Goal: Task Accomplishment & Management: Manage account settings

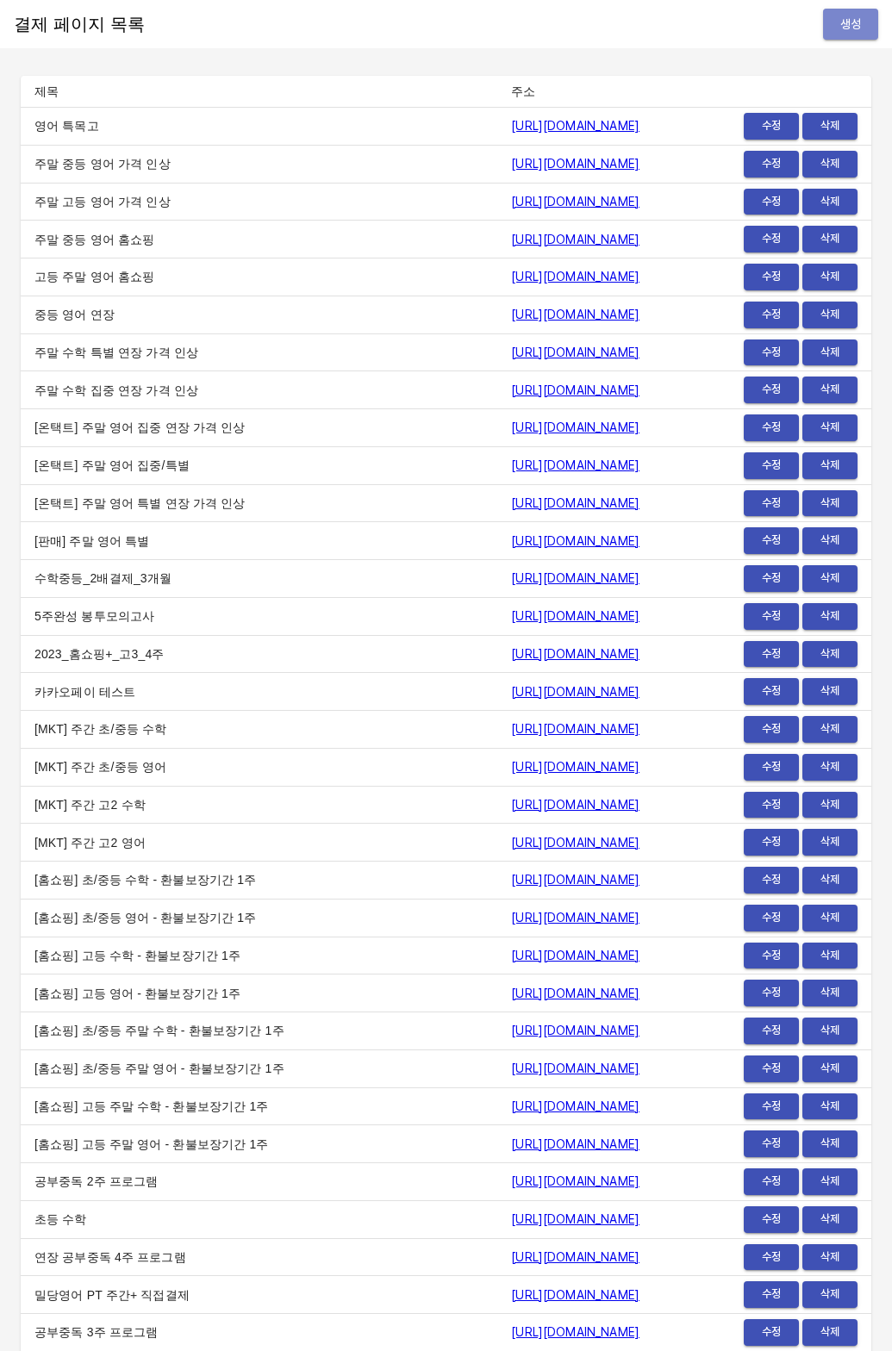
click at [843, 20] on span "생성" at bounding box center [851, 25] width 28 height 22
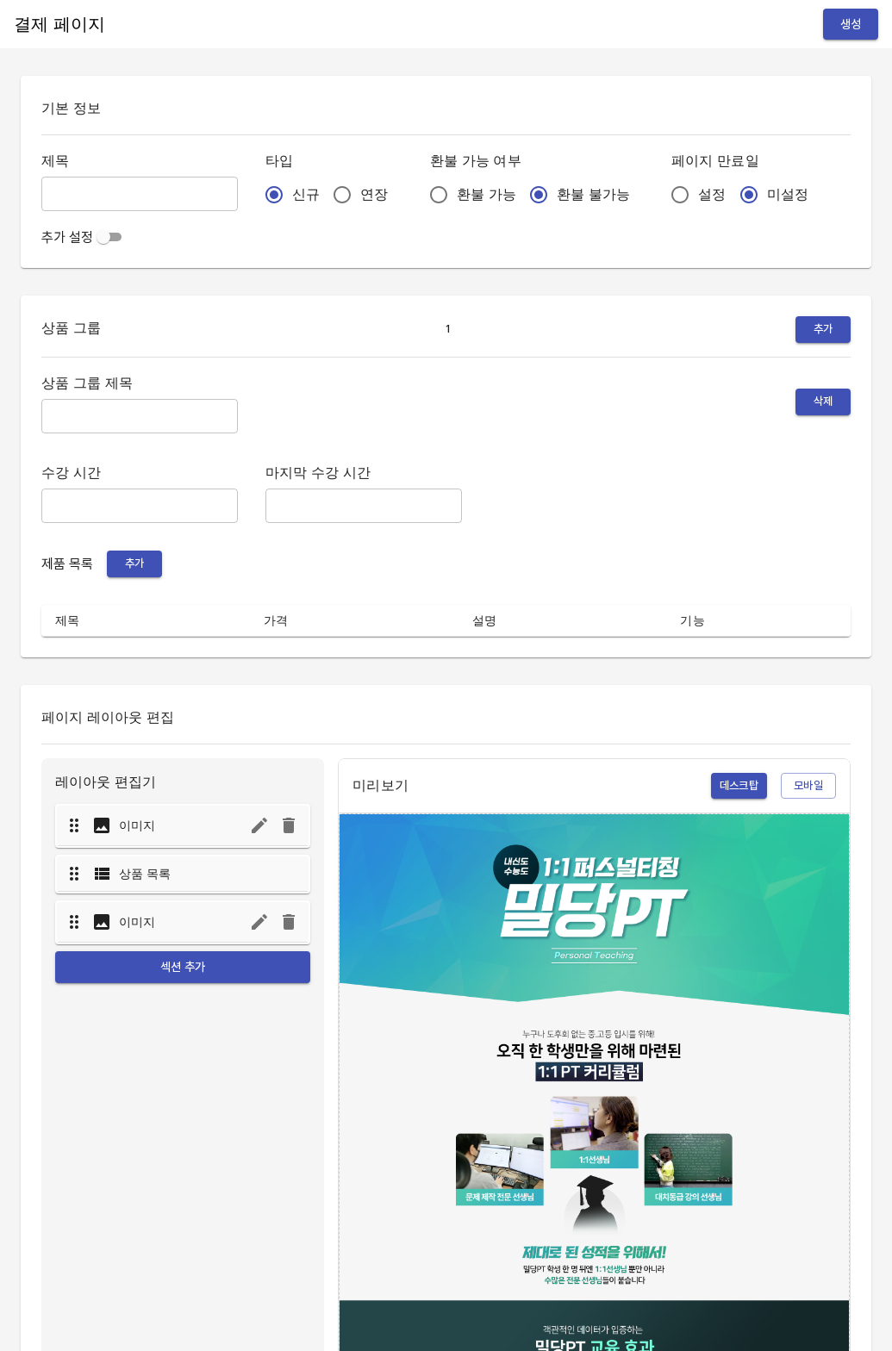
drag, startPoint x: 312, startPoint y: 186, endPoint x: 365, endPoint y: 196, distance: 54.2
click at [324, 186] on input "연장" at bounding box center [342, 195] width 36 height 36
radio input "true"
click at [662, 192] on input "설정" at bounding box center [680, 195] width 36 height 36
radio input "true"
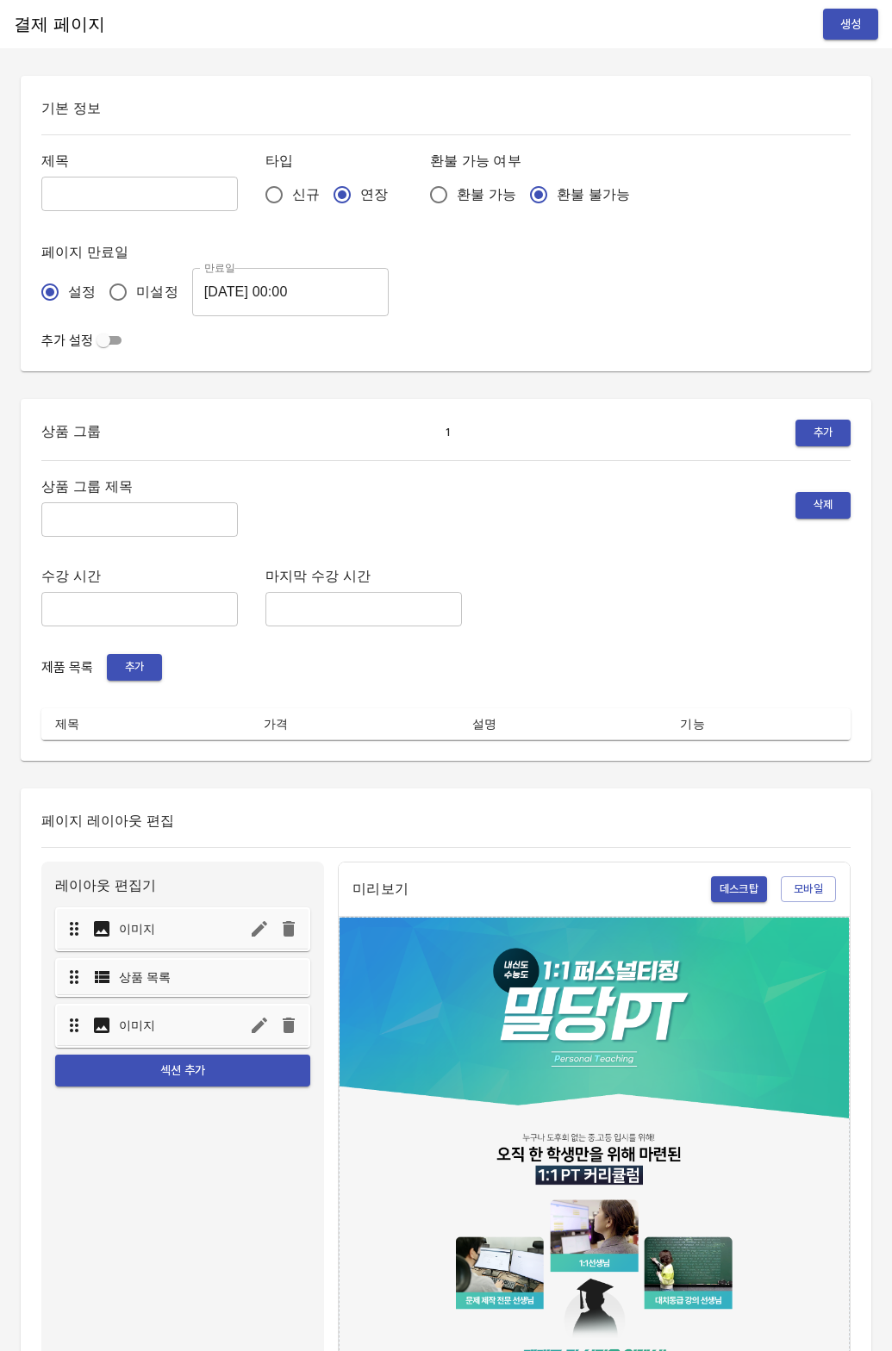
click at [332, 284] on input "2025-08-20 00:00" at bounding box center [290, 292] width 196 height 48
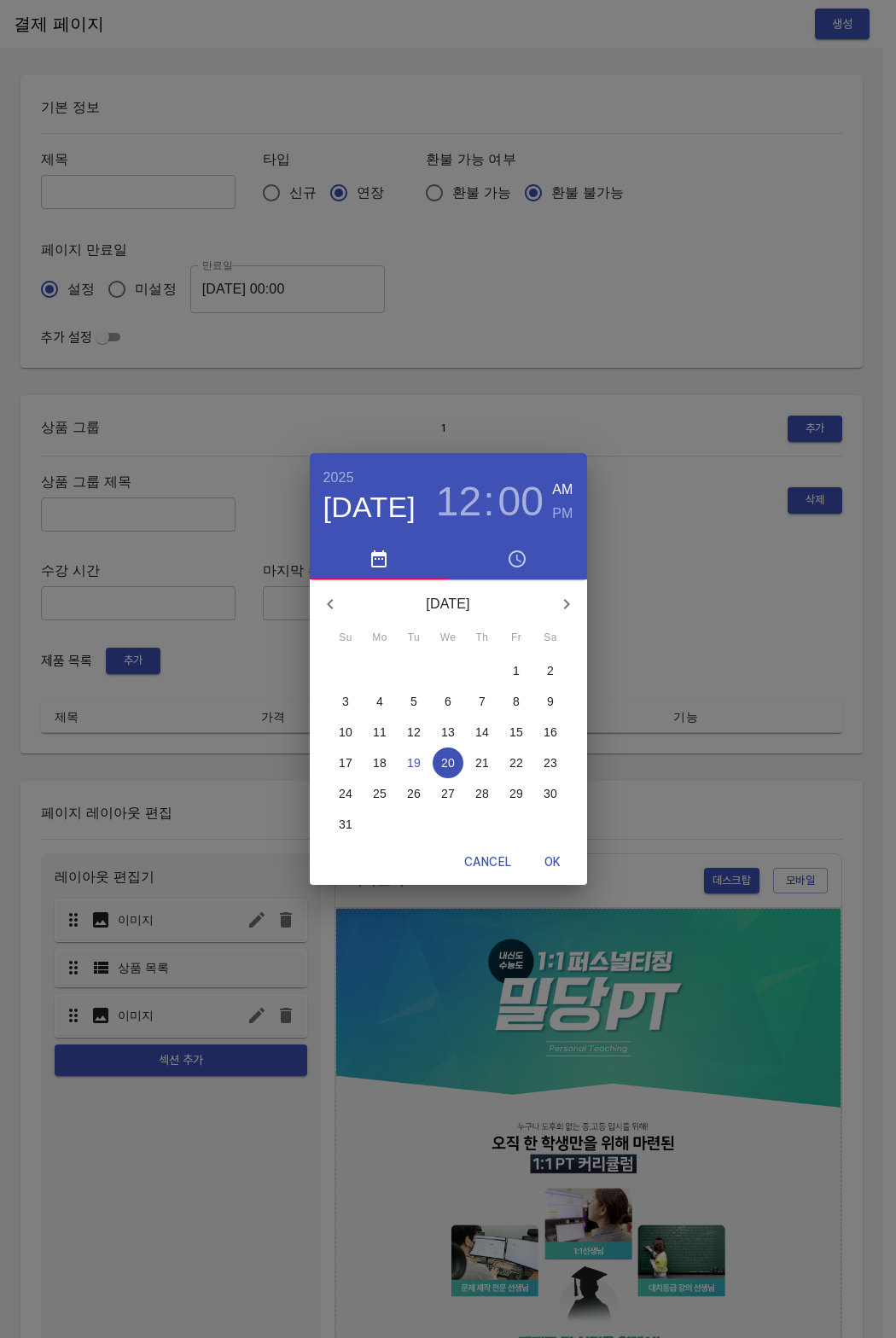
click at [436, 800] on span "27" at bounding box center [448, 793] width 31 height 17
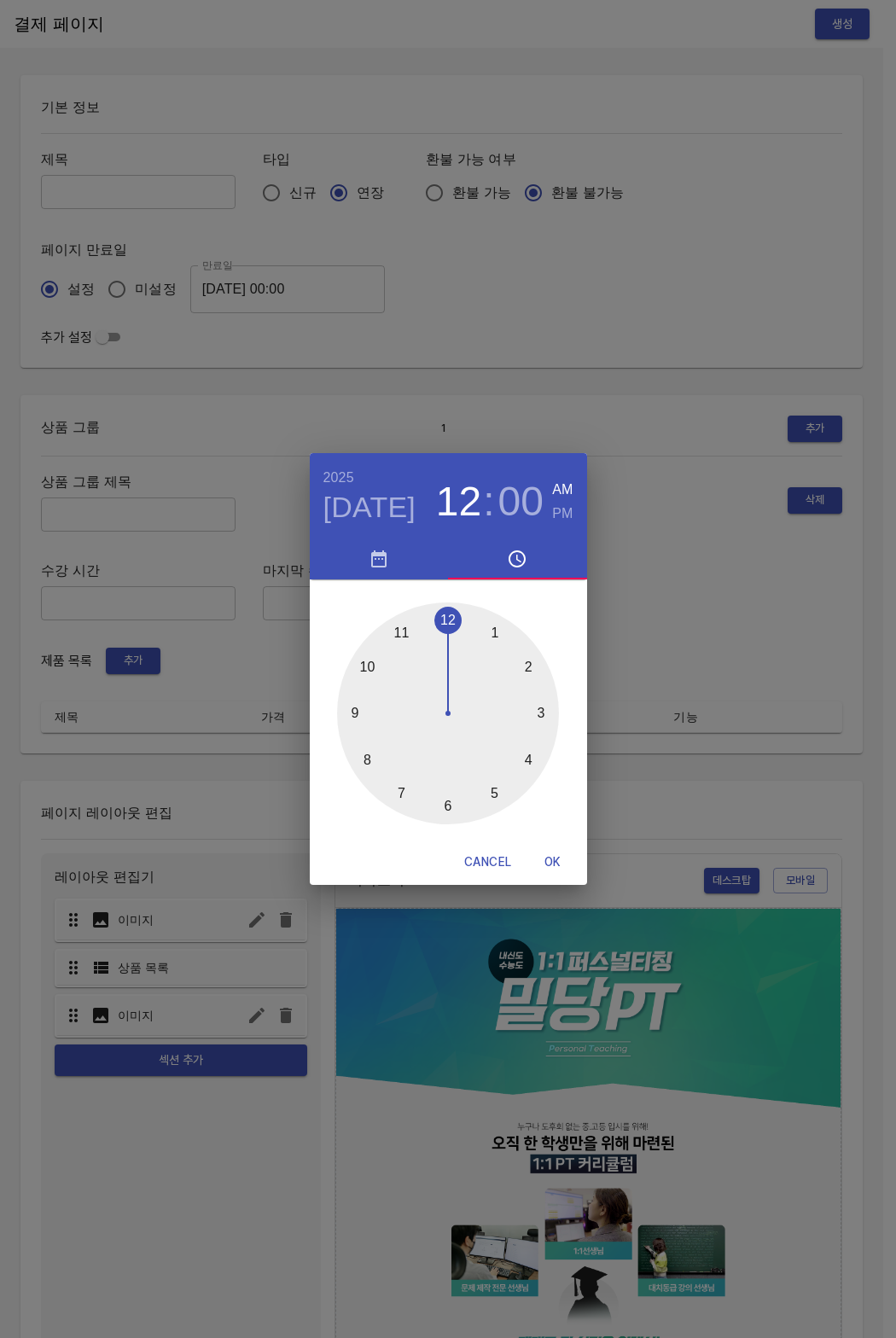
drag, startPoint x: 553, startPoint y: 861, endPoint x: 451, endPoint y: 521, distance: 355.0
click at [553, 861] on span "OK" at bounding box center [552, 863] width 41 height 22
type input "2025-08-27 00:00"
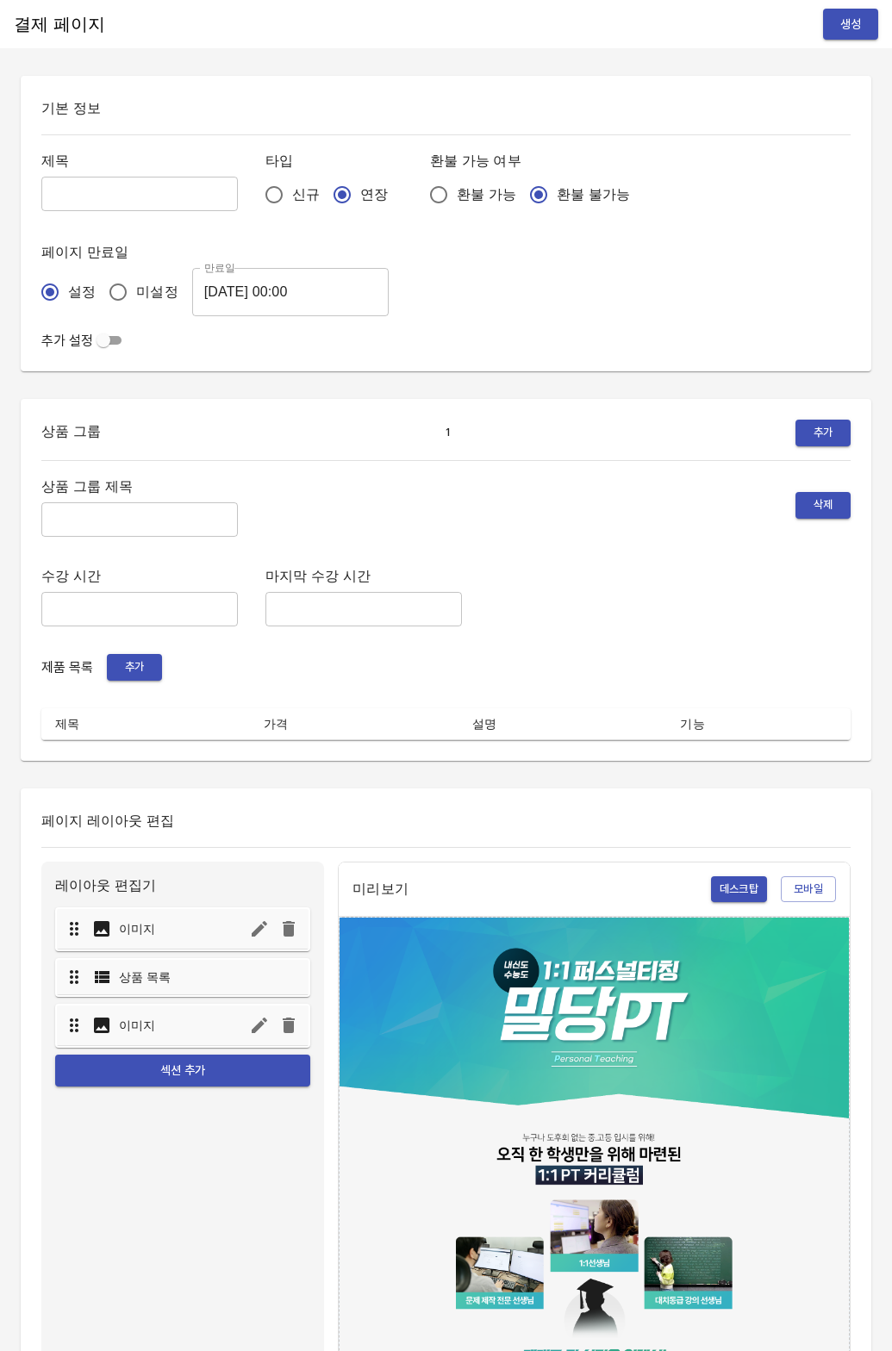
drag, startPoint x: 129, startPoint y: 216, endPoint x: 134, endPoint y: 203, distance: 13.9
click at [129, 215] on div "제목 ​ 타입 신규 연장 환불 가능 여부 환불 가능 환불 불가능 페이지 만료일 설정 미설정 만료일 2025-08-27 00:00 만료일" at bounding box center [445, 232] width 809 height 167
click at [135, 201] on input "text" at bounding box center [139, 194] width 196 height 34
type input "0819_손연경"
click at [90, 534] on input "text" at bounding box center [139, 519] width 196 height 34
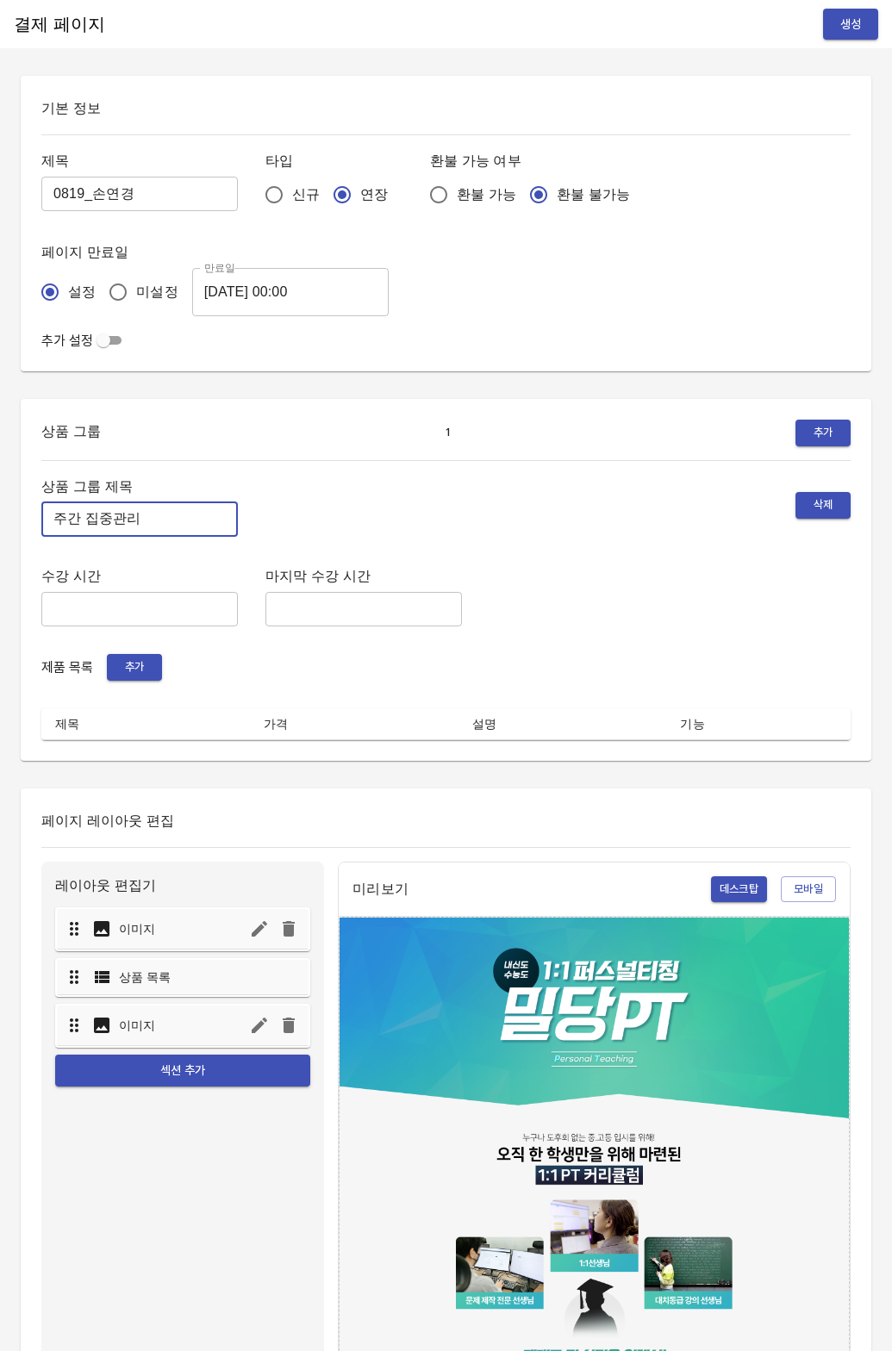
type input "주간 집중관리"
click at [121, 668] on span "추가" at bounding box center [134, 667] width 38 height 20
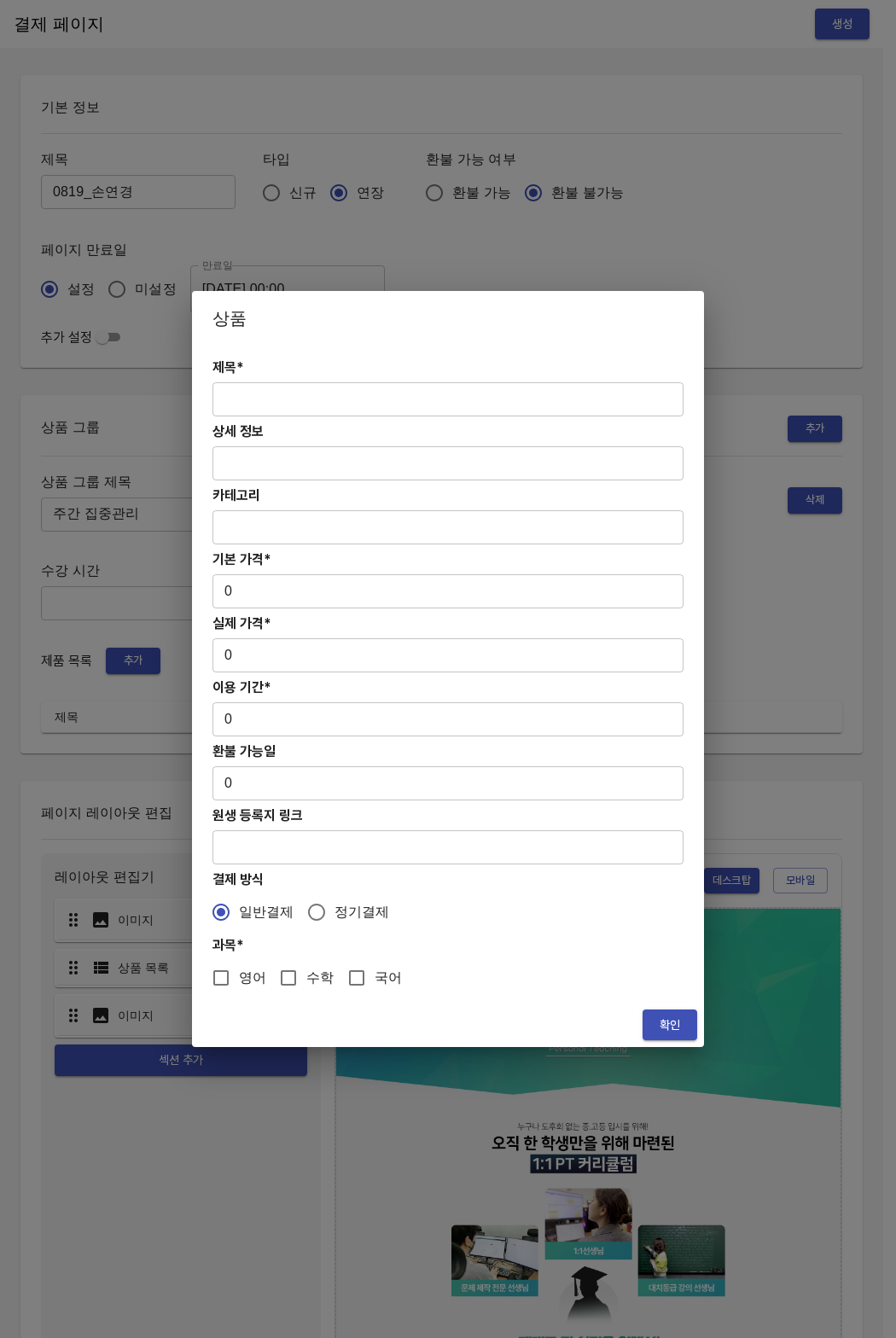
drag, startPoint x: 302, startPoint y: 396, endPoint x: 302, endPoint y: 366, distance: 30.0
click at [302, 396] on input "text" at bounding box center [448, 399] width 471 height 34
paste input "[연장] 중등 주간 집중관리 영어 4주(약 1개월) 프로그램"
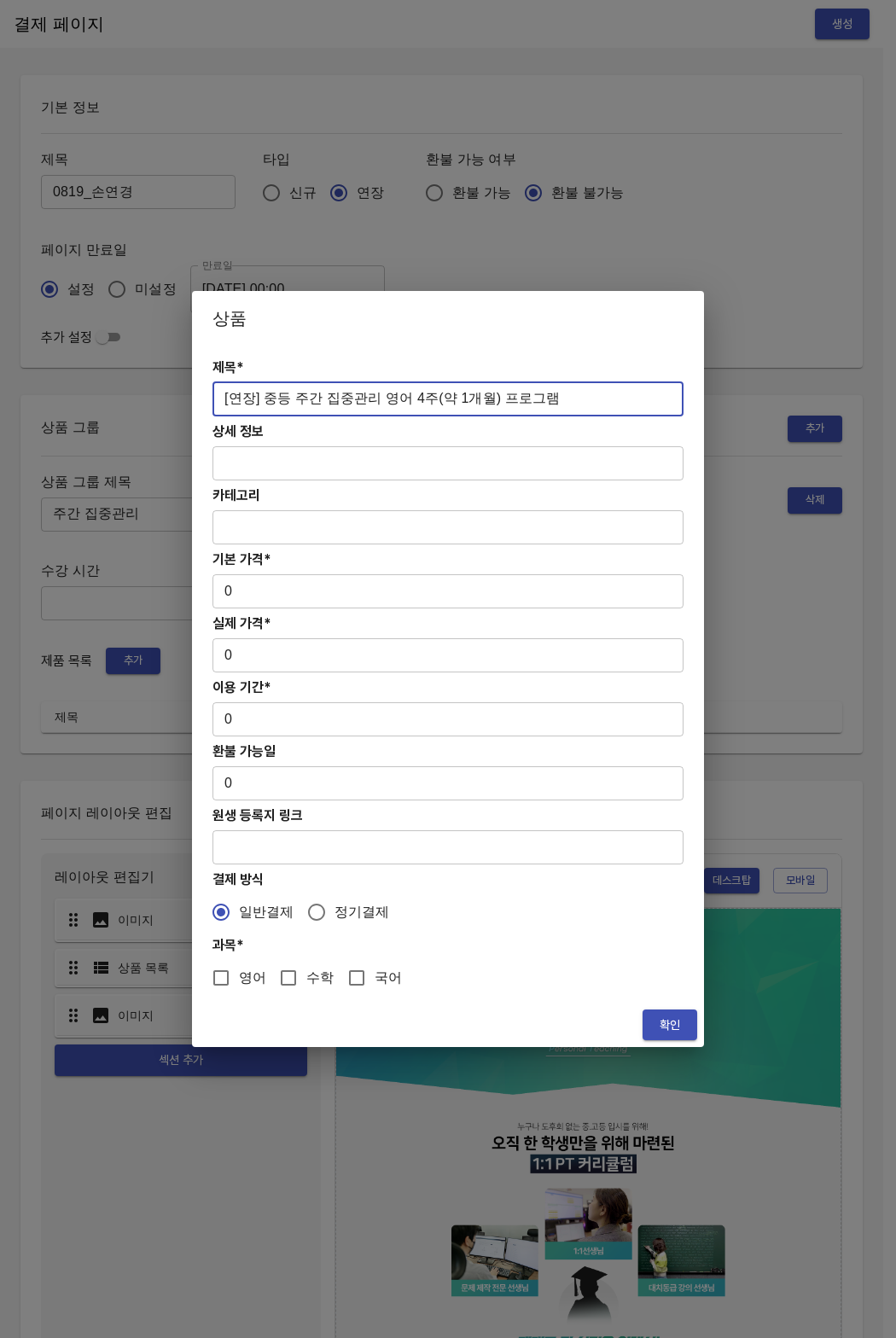
type input "[연장] 중등 주간 집중관리 영어 4주(약 1개월) 프로그램"
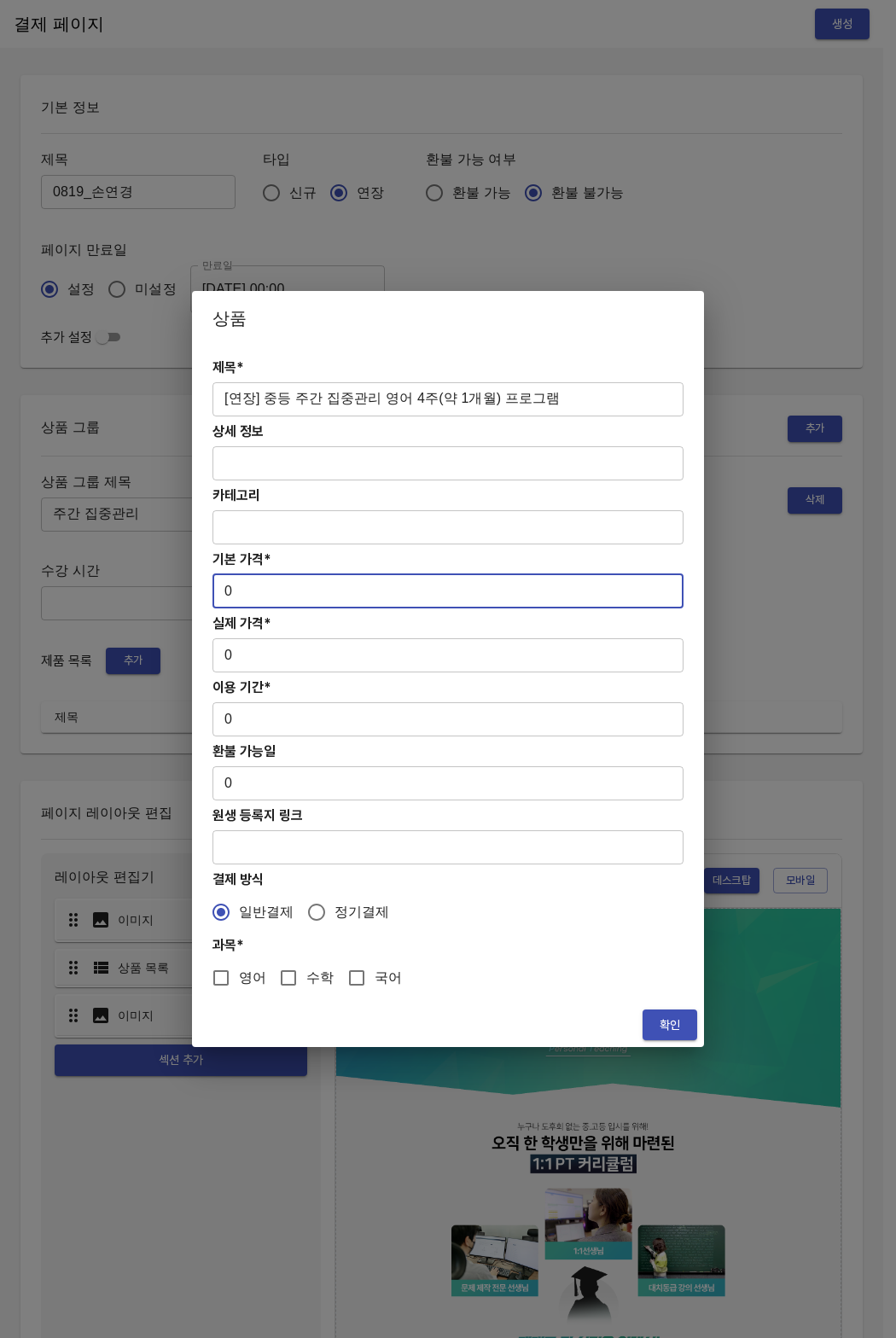
drag, startPoint x: 272, startPoint y: 587, endPoint x: 199, endPoint y: 588, distance: 73.0
click at [199, 588] on div "제목* [연장] 중등 주간 집중관리 영어 4주(약 1개월) 프로그램 ​ 상세 정보 ​ 카테고리 ​ 기본 가격* 0 ​ 실제 가격* 0 ​ 이용…" at bounding box center [448, 673] width 512 height 657
paste input "27800"
type input "278000"
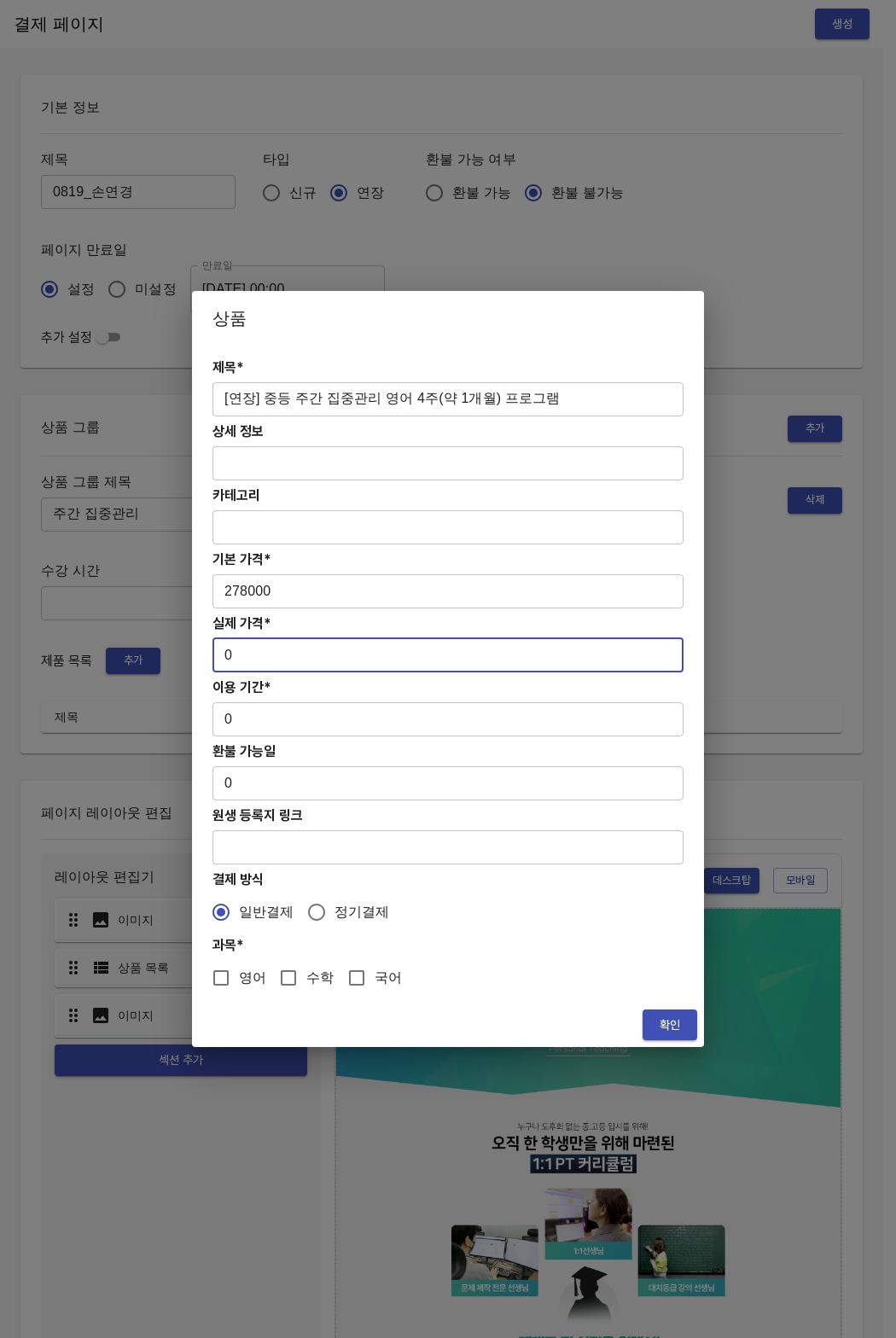
drag, startPoint x: 242, startPoint y: 655, endPoint x: 228, endPoint y: 657, distance: 14.1
click at [228, 657] on input "0" at bounding box center [448, 655] width 471 height 34
paste input "27800"
type input "278000"
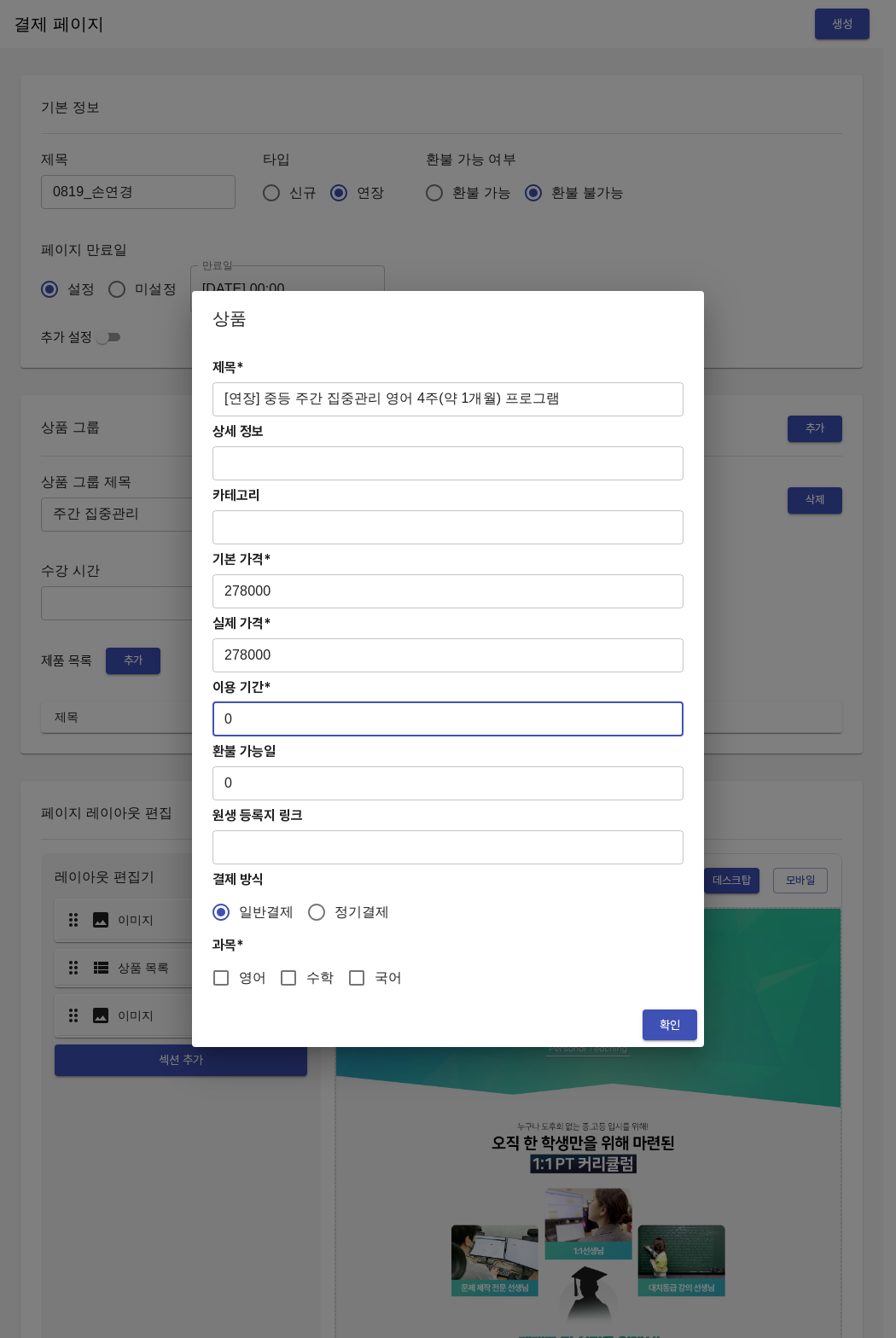
drag, startPoint x: 278, startPoint y: 707, endPoint x: 234, endPoint y: 724, distance: 47.2
click at [234, 724] on input "0" at bounding box center [448, 719] width 471 height 34
type input "28"
click at [257, 982] on span "영어" at bounding box center [252, 978] width 28 height 21
click at [239, 982] on input "영어" at bounding box center [221, 978] width 36 height 36
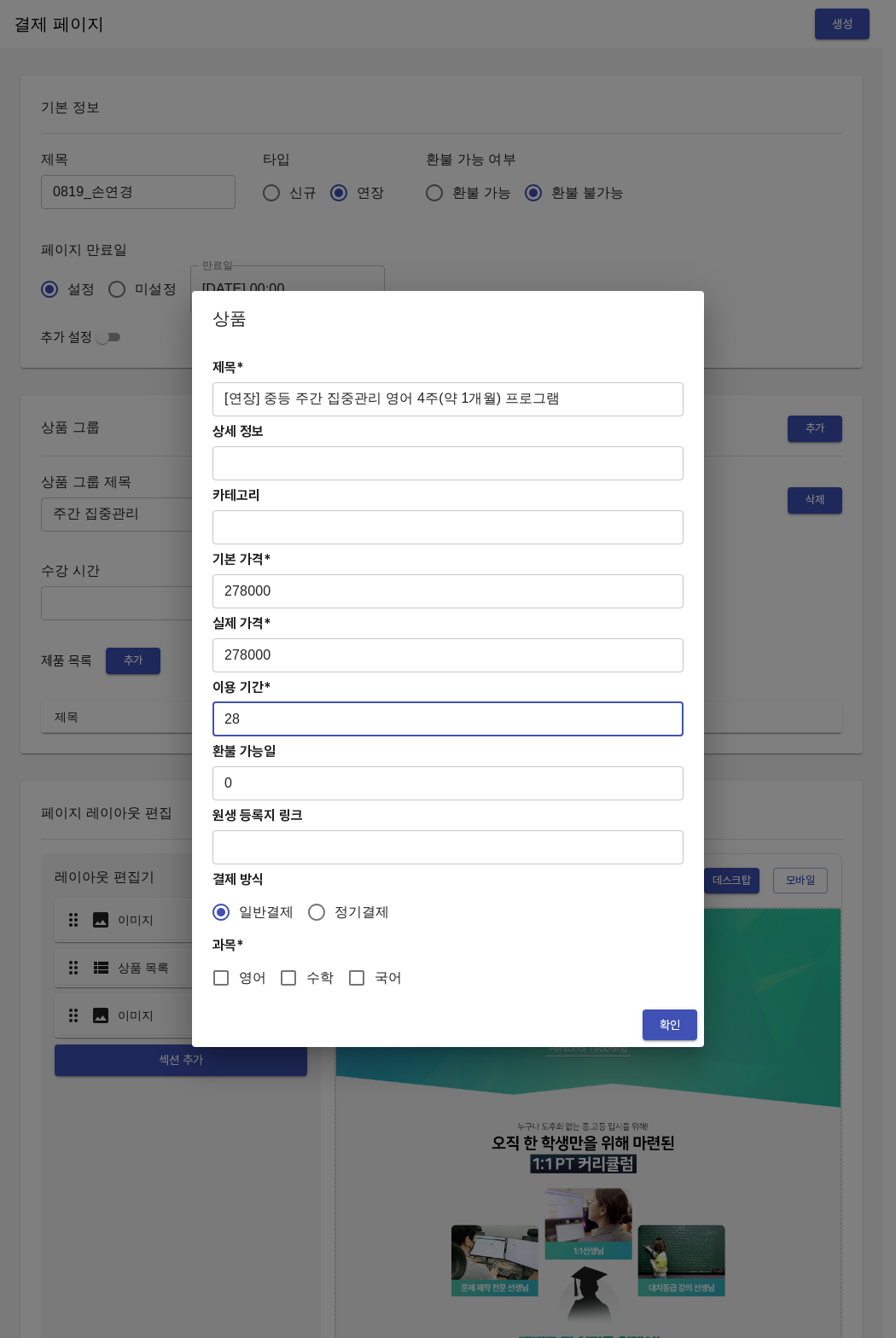
checkbox input "true"
click at [658, 1018] on span "확인" at bounding box center [670, 1025] width 28 height 22
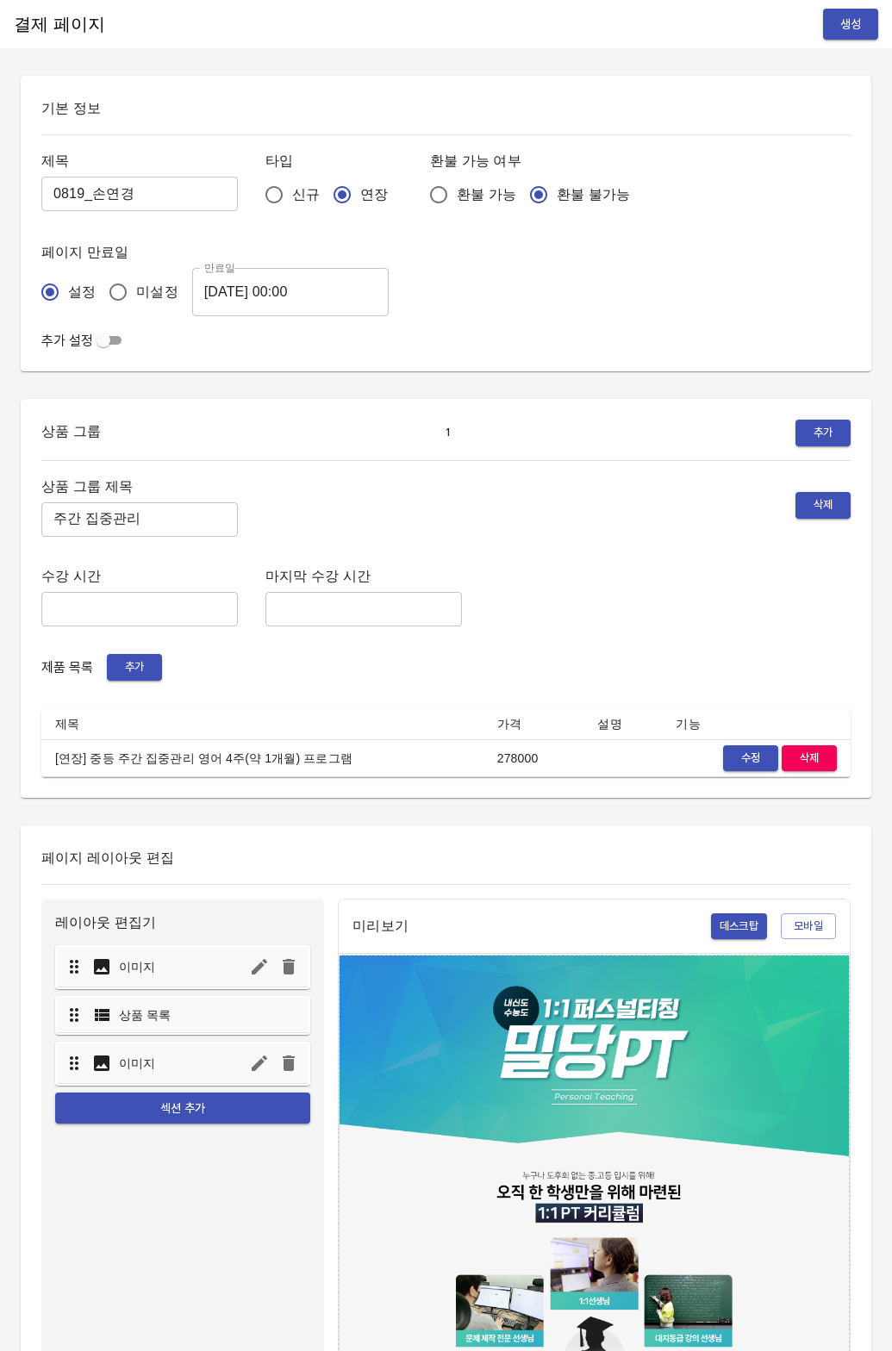
click at [487, 542] on div "상품 그룹 제목 주간 집중관리 ​ 삭제 수강 시간 ​ 마지막 수강 시간 ​ 제품 목록 추가 제목 가격 설명 기능 [연장] 중등 주간 집중관리 …" at bounding box center [445, 626] width 809 height 303
click at [849, 24] on span "생성" at bounding box center [851, 25] width 28 height 22
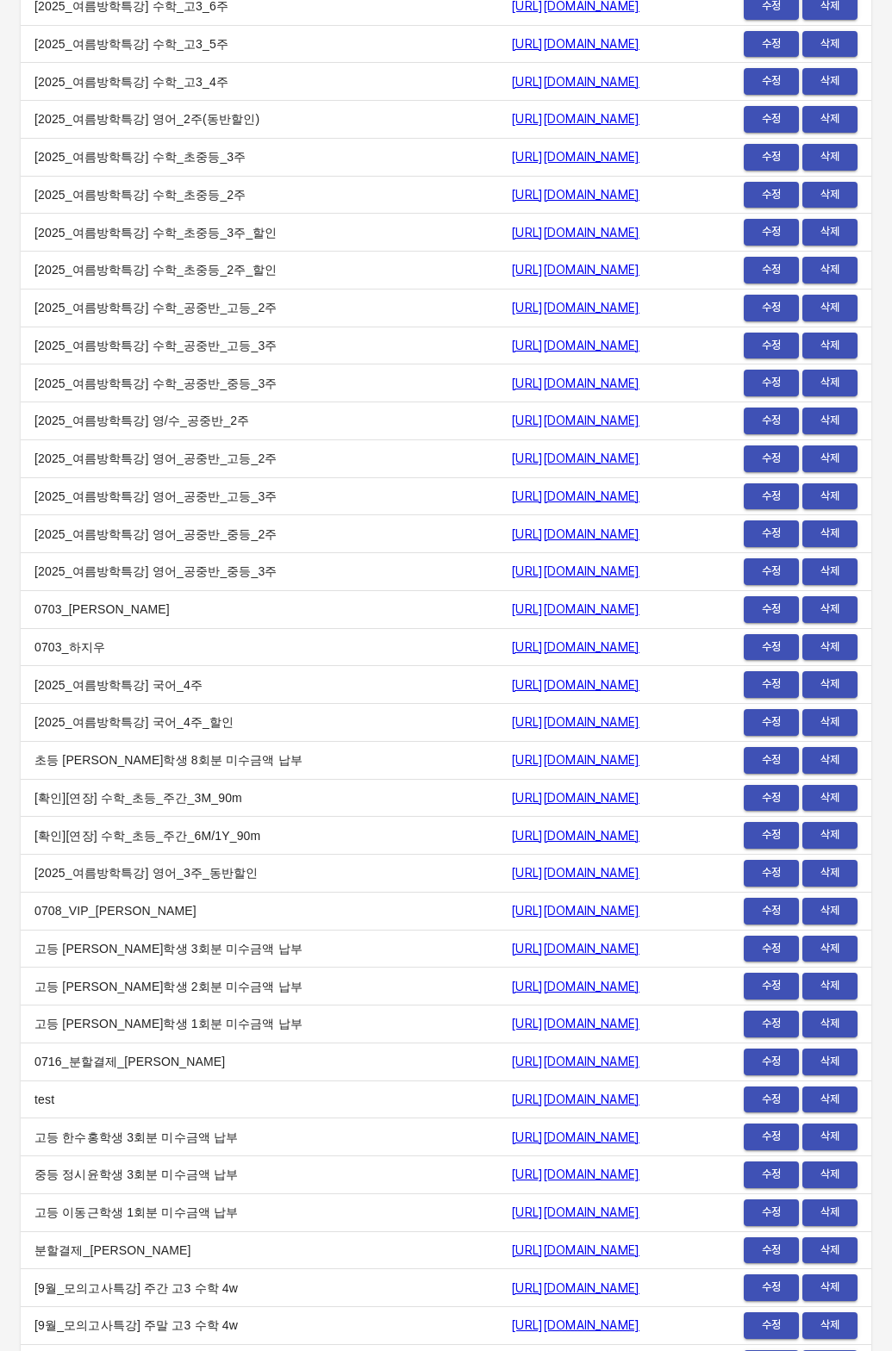
scroll to position [21028, 0]
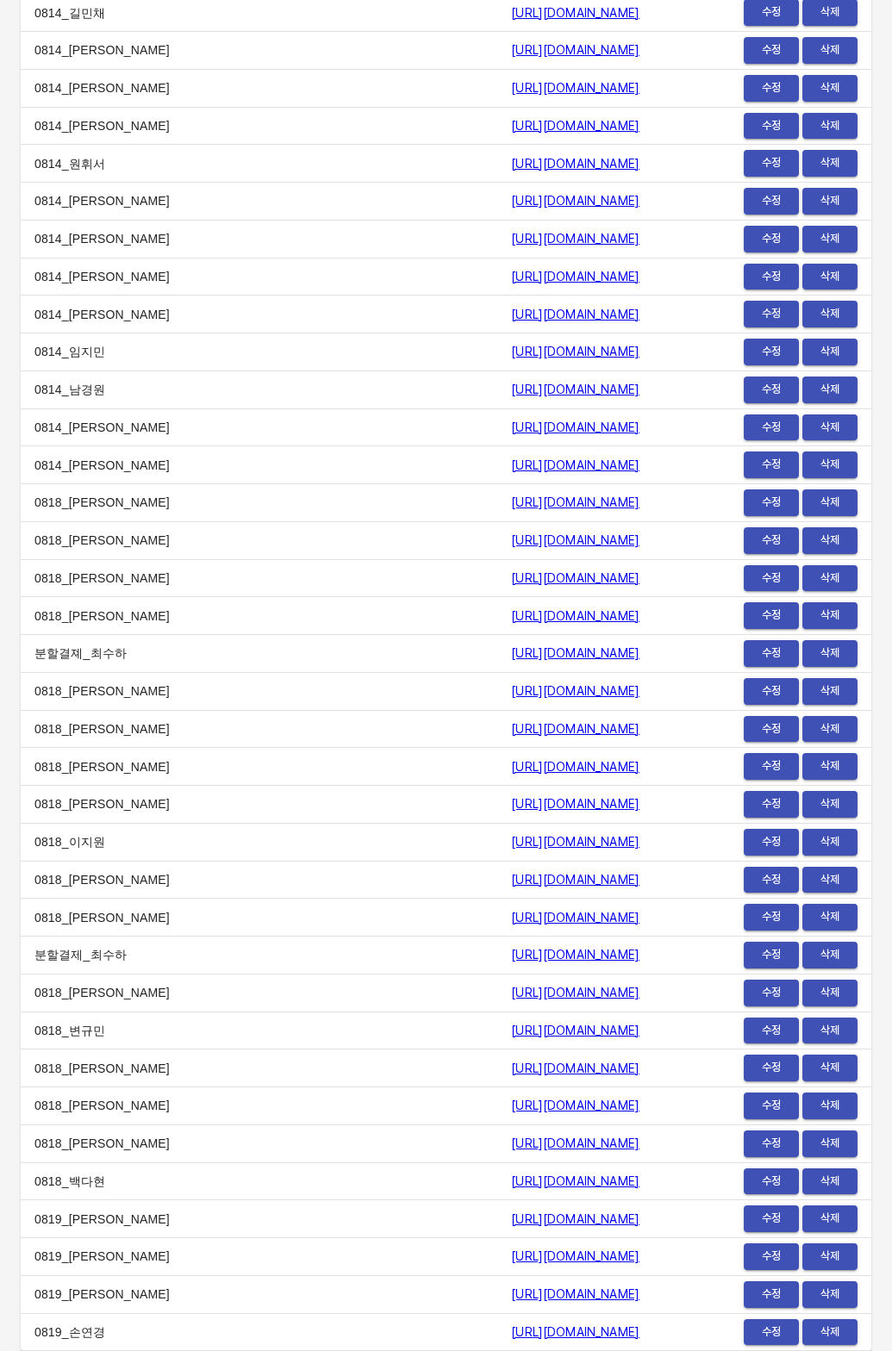
drag, startPoint x: 183, startPoint y: 1344, endPoint x: 250, endPoint y: 1343, distance: 67.2
click at [190, 1343] on td "0819_손연경" at bounding box center [259, 1332] width 476 height 38
drag, startPoint x: 250, startPoint y: 1343, endPoint x: 597, endPoint y: 1342, distance: 347.2
click at [597, 1342] on tr "0819_손연경 https://payment.mildang.kr/5sOfkr0iWU1KAc5-ZynxY 수정 삭제" at bounding box center [446, 1332] width 850 height 38
copy tr "0819_손연경 https://payment.mildang.kr/5sOfkr0iWU1KAc5-ZynxY"
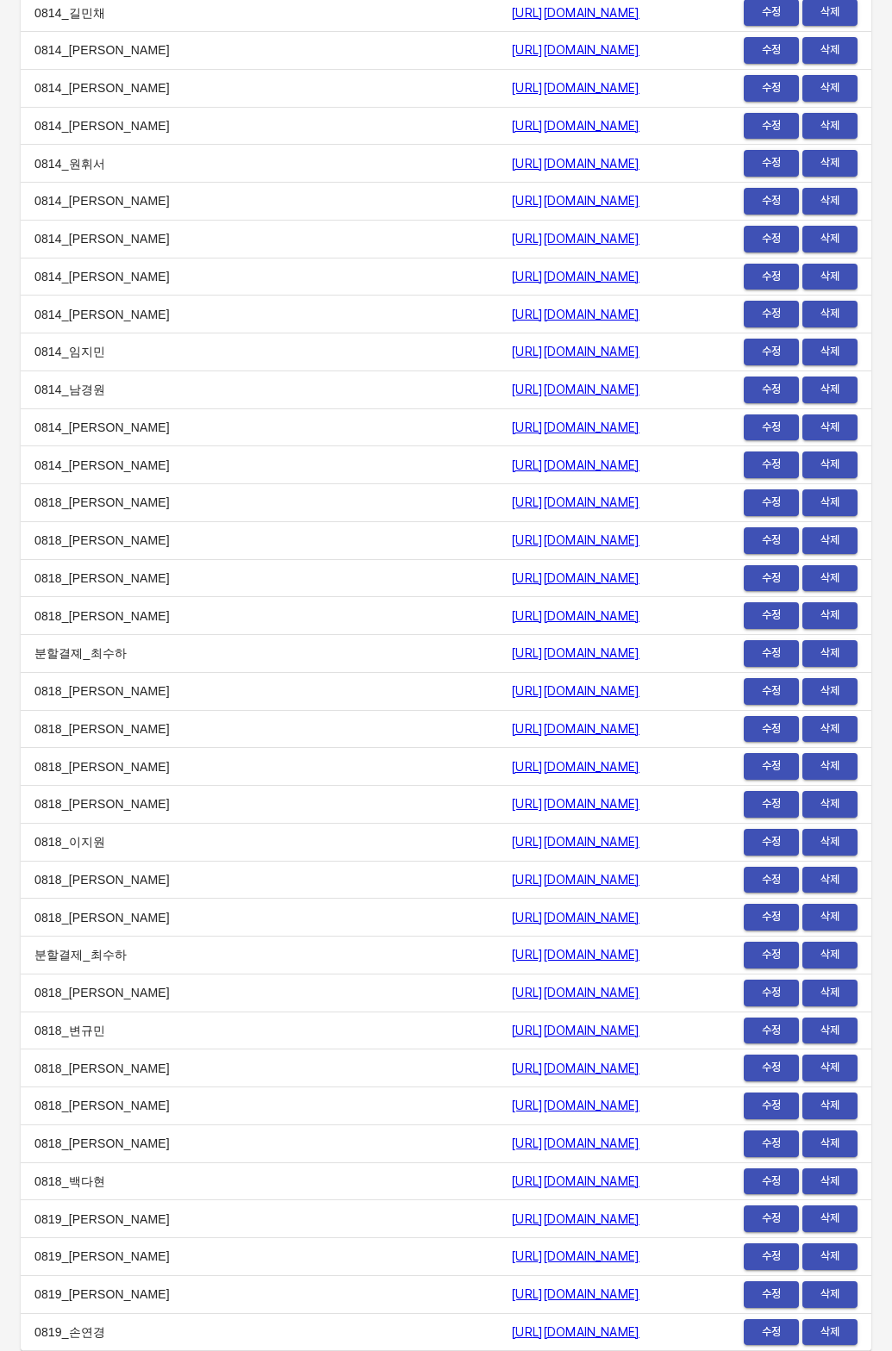
click at [760, 1259] on span "수정" at bounding box center [771, 1257] width 38 height 20
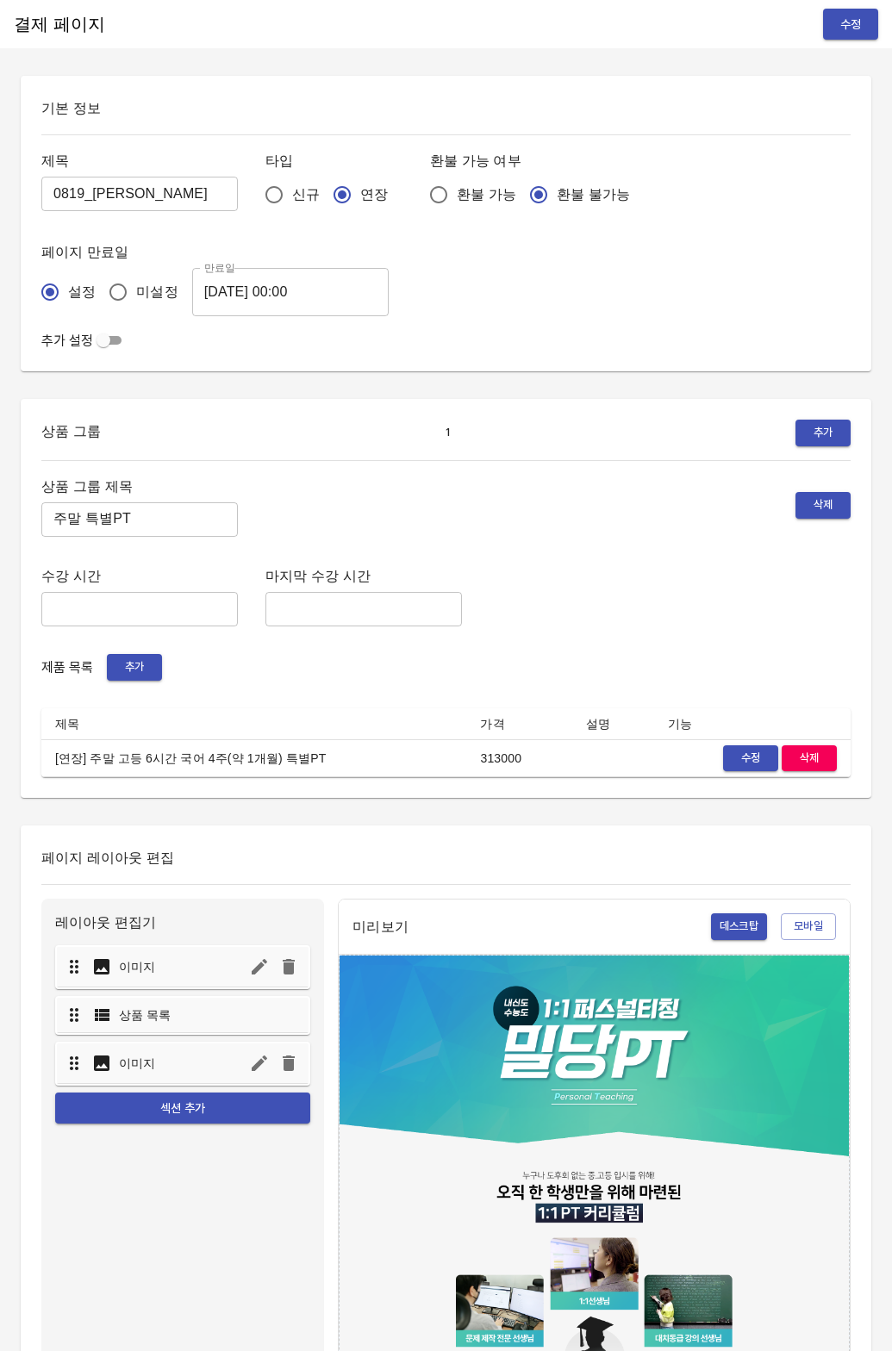
click at [741, 762] on span "수정" at bounding box center [750, 759] width 38 height 20
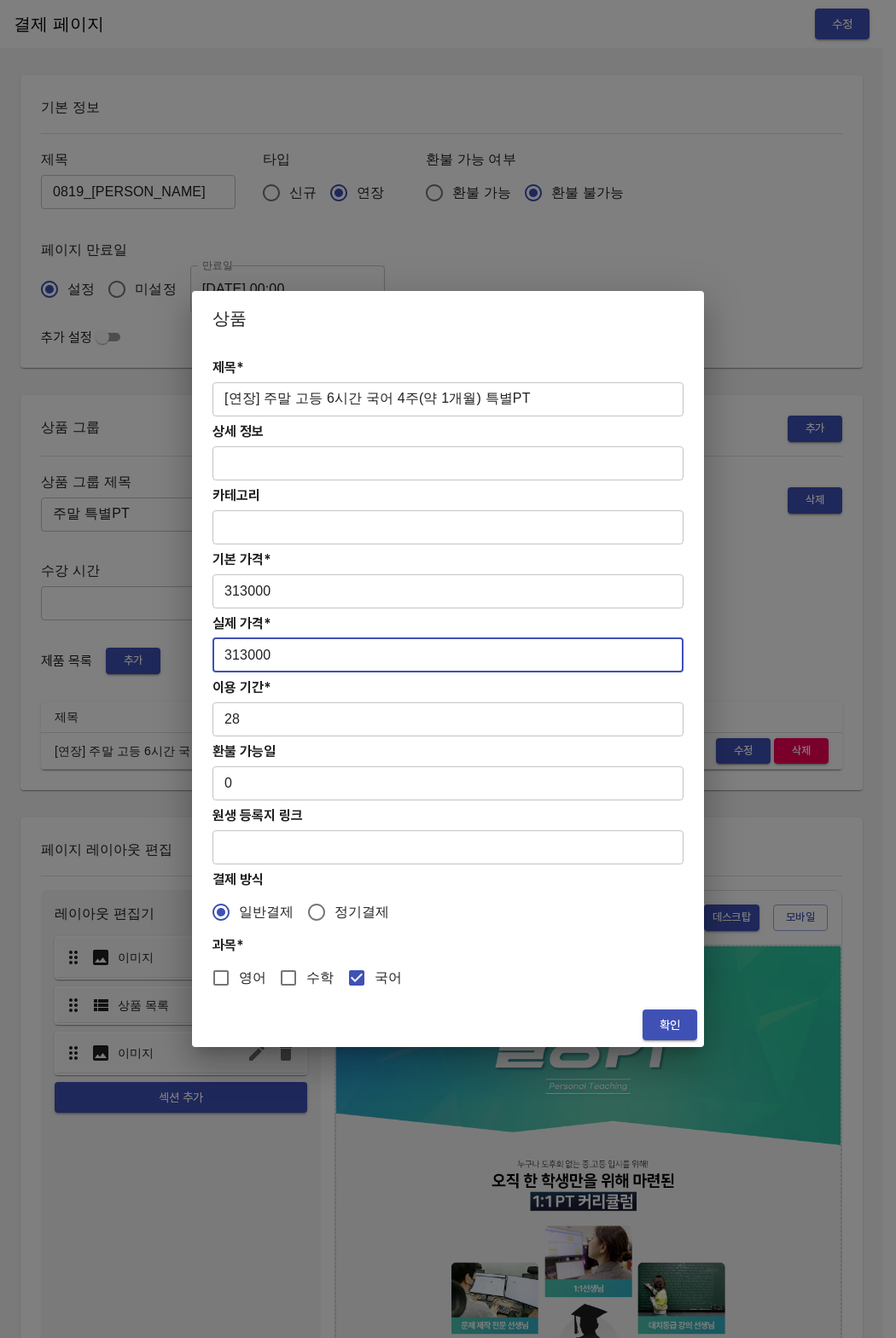
click at [378, 669] on input "313000" at bounding box center [448, 655] width 471 height 34
paste input "641"
type input "313000"
click at [496, 410] on input "[연장] 주말 고등 6시간 국어 4주(약 1개월) 특별PT" at bounding box center [448, 399] width 471 height 34
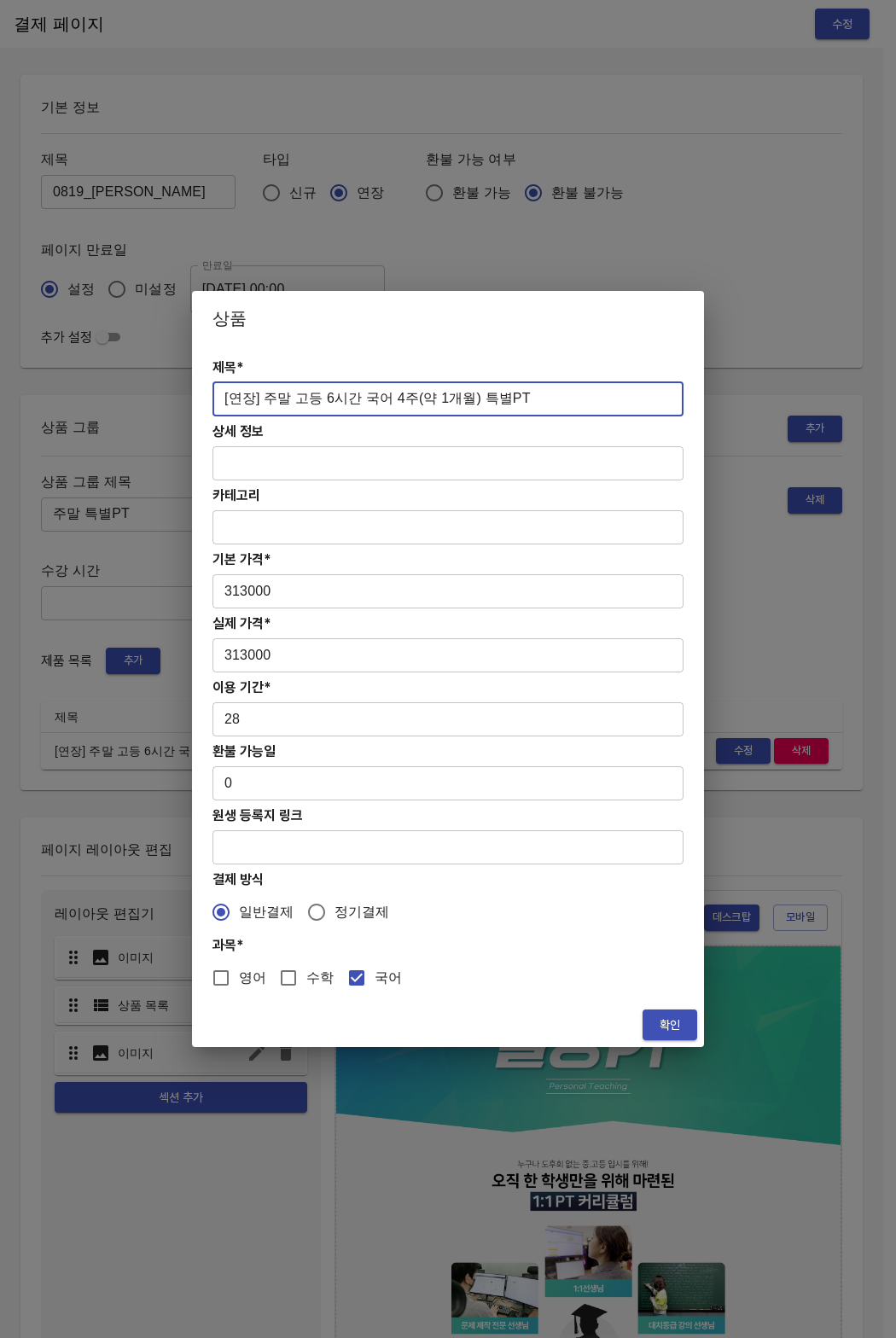
drag, startPoint x: 406, startPoint y: 397, endPoint x: 231, endPoint y: 395, distance: 175.0
click at [231, 395] on input "[연장] 주말 고등 6시간 국어 4주(약 1개월) 특별PT" at bounding box center [448, 399] width 471 height 34
drag, startPoint x: 217, startPoint y: 397, endPoint x: 516, endPoint y: 397, distance: 299.0
click at [516, 397] on input "[연장] 주말 고등 6시간 국어 4주(약 1개월) 특별PT" at bounding box center [448, 399] width 471 height 34
paste input "영"
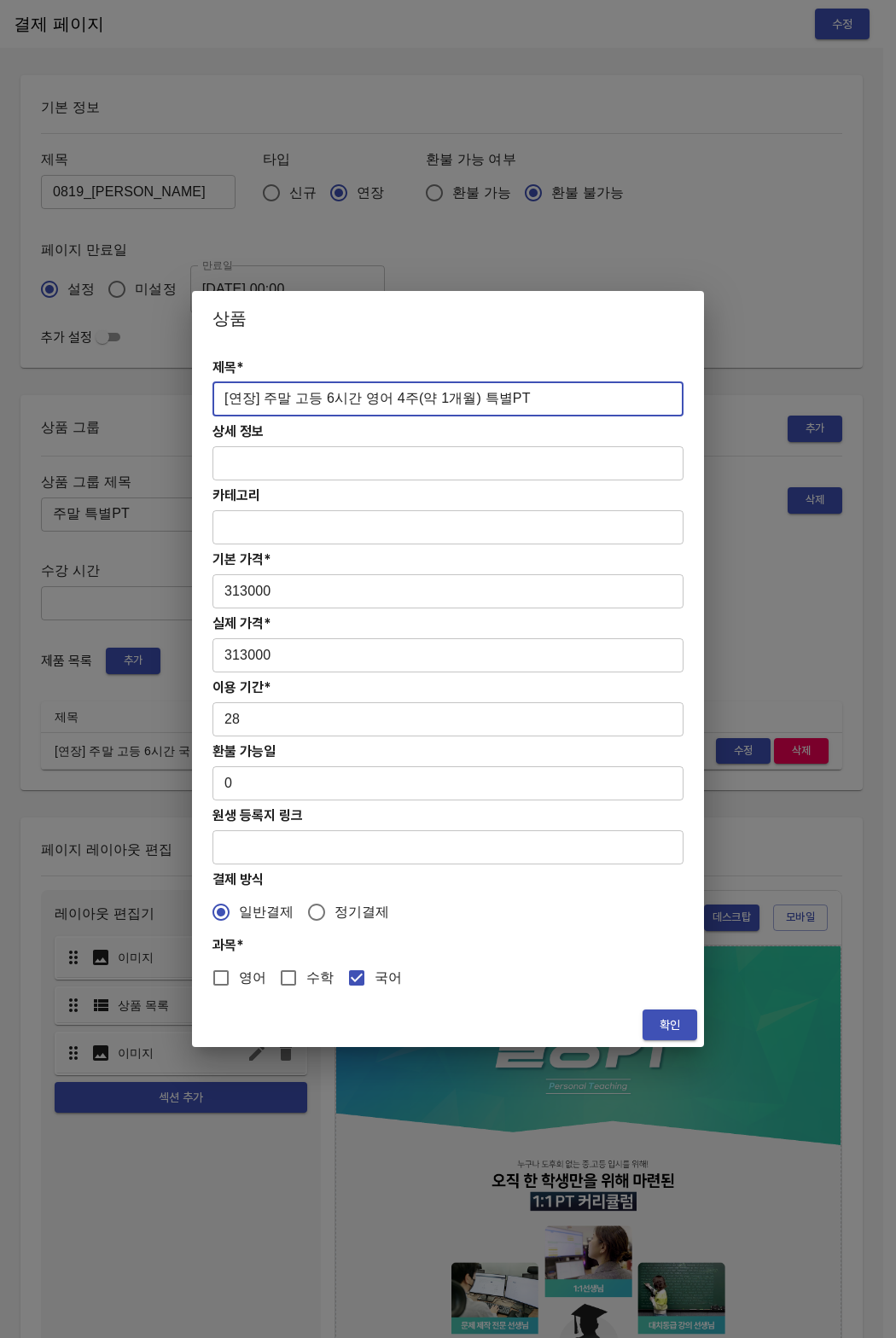
type input "[연장] 주말 고등 6시간 영어 4주(약 1개월) 특별PT"
click at [244, 972] on span "영어" at bounding box center [252, 978] width 28 height 21
click at [239, 972] on input "영어" at bounding box center [221, 978] width 36 height 36
checkbox input "true"
click at [357, 979] on input "국어" at bounding box center [356, 978] width 36 height 36
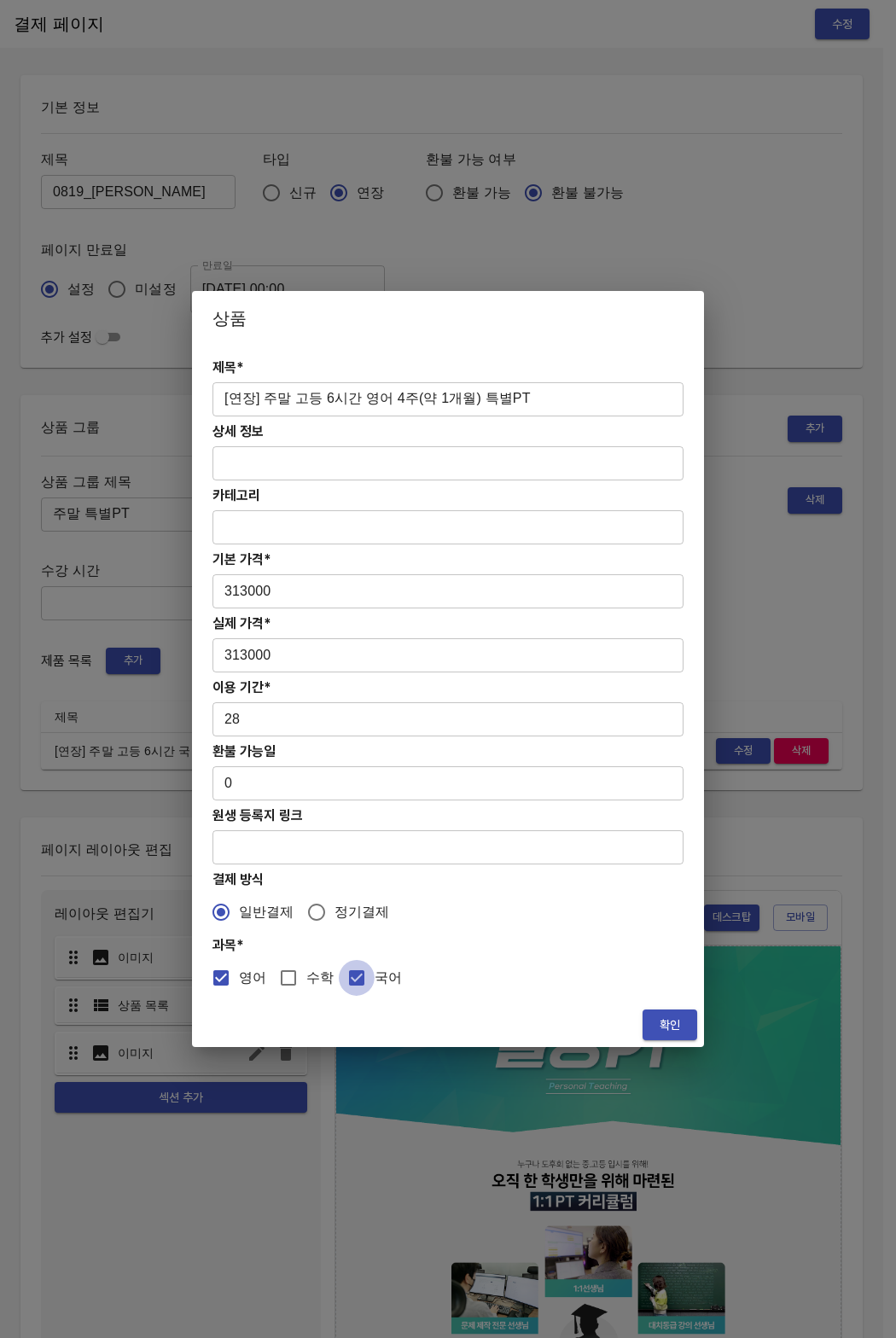
checkbox input "false"
click at [656, 1020] on span "확인" at bounding box center [670, 1025] width 28 height 22
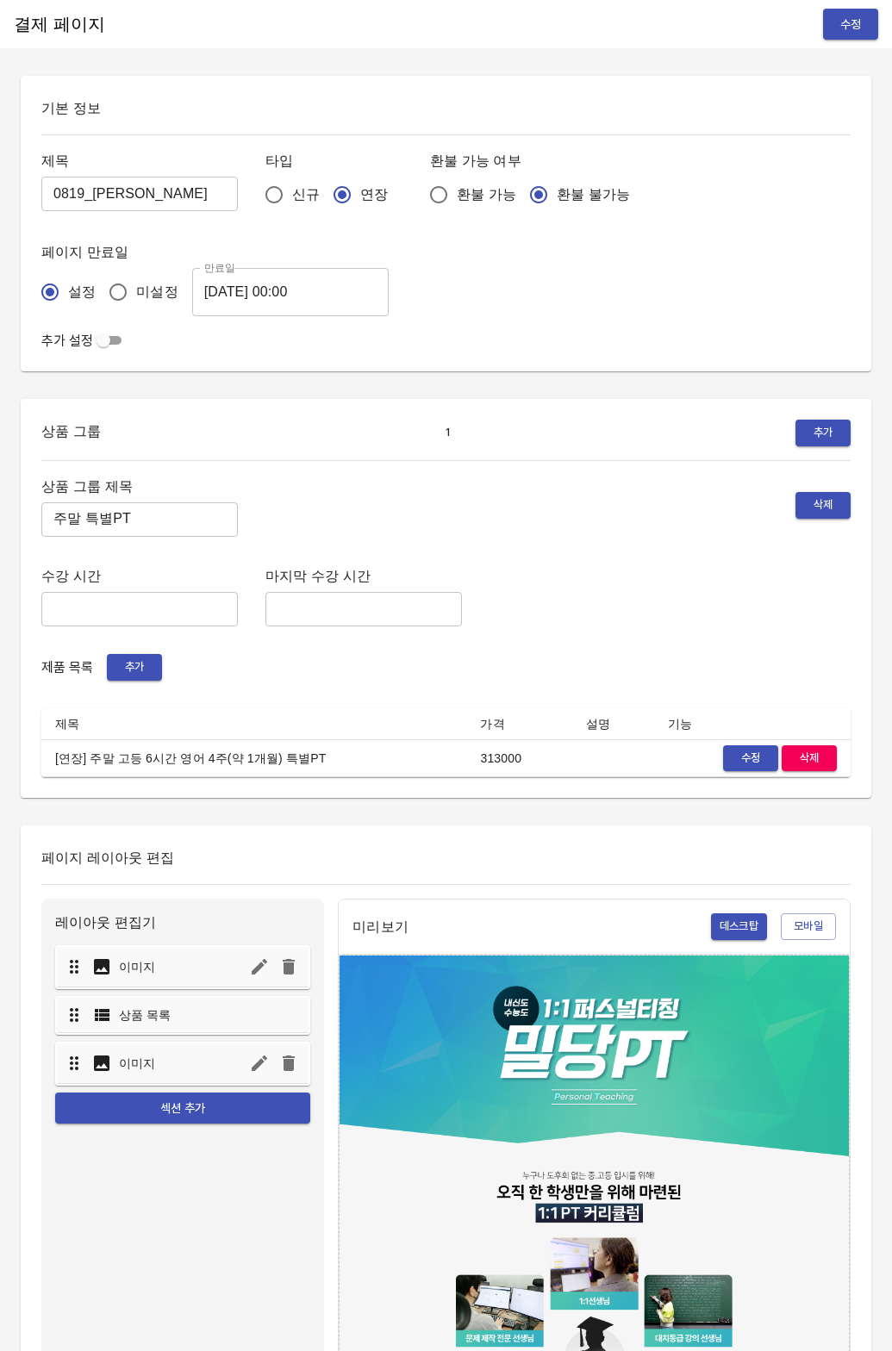
click at [846, 30] on span "수정" at bounding box center [851, 25] width 28 height 22
